Goal: Navigation & Orientation: Find specific page/section

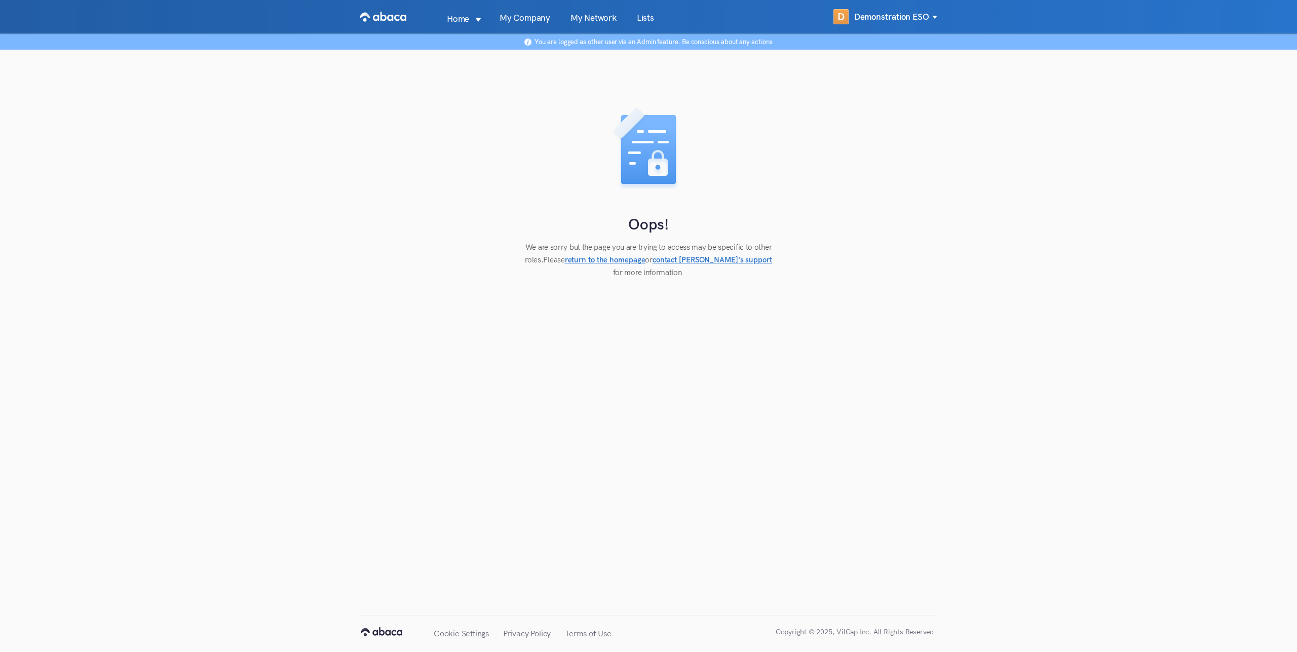
click at [170, 200] on div "Oops! We are sorry but the page you are trying to access may be specific to oth…" at bounding box center [648, 156] width 1297 height 246
click at [587, 20] on link "My Network" at bounding box center [593, 23] width 66 height 19
